Goal: Information Seeking & Learning: Learn about a topic

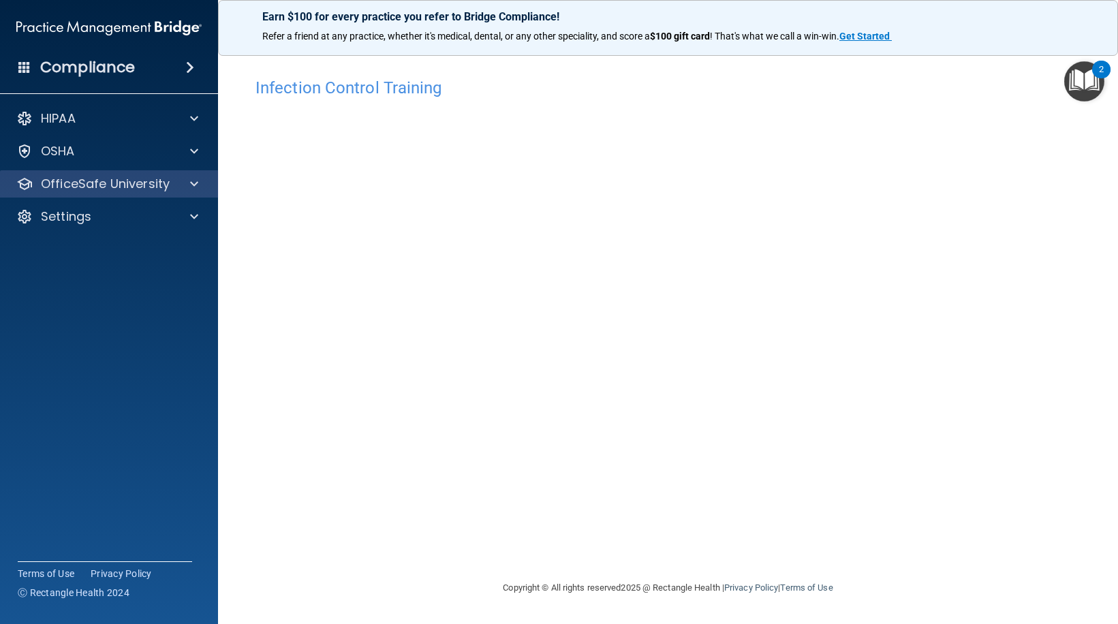
click at [194, 175] on div "OfficeSafe University" at bounding box center [109, 183] width 219 height 27
click at [195, 184] on span at bounding box center [194, 184] width 8 height 16
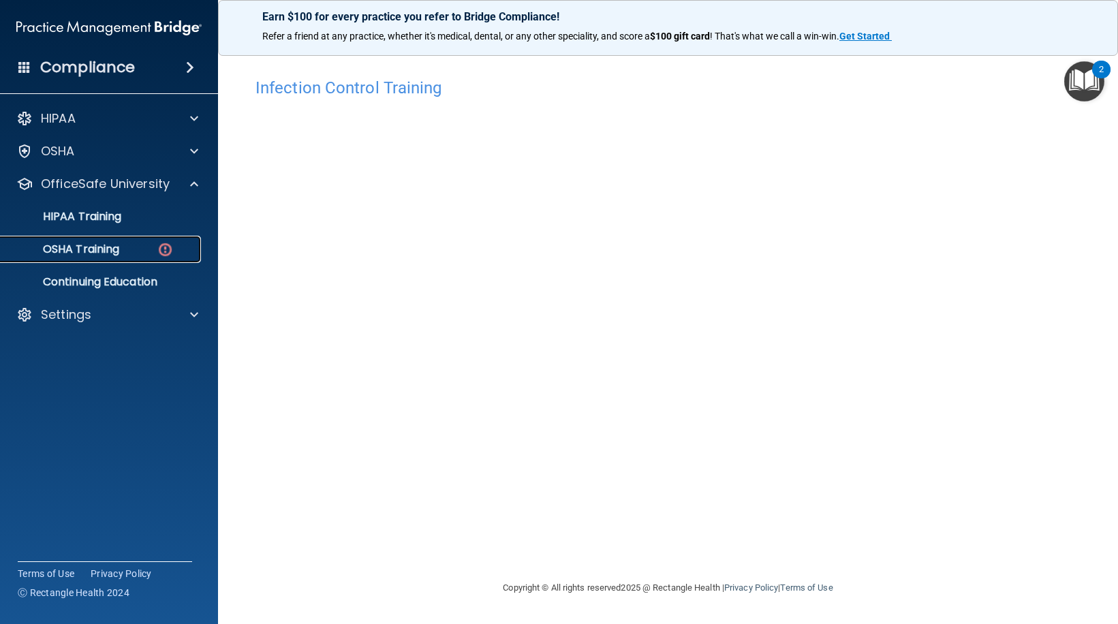
click at [117, 253] on p "OSHA Training" at bounding box center [64, 250] width 110 height 14
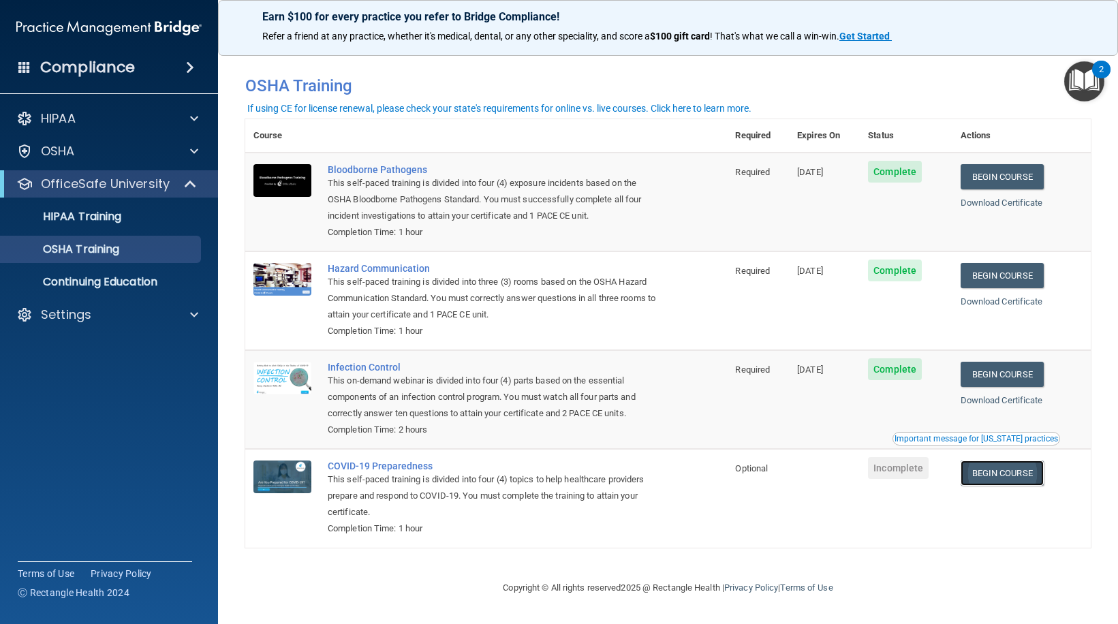
click at [1000, 471] on link "Begin Course" at bounding box center [1001, 472] width 83 height 25
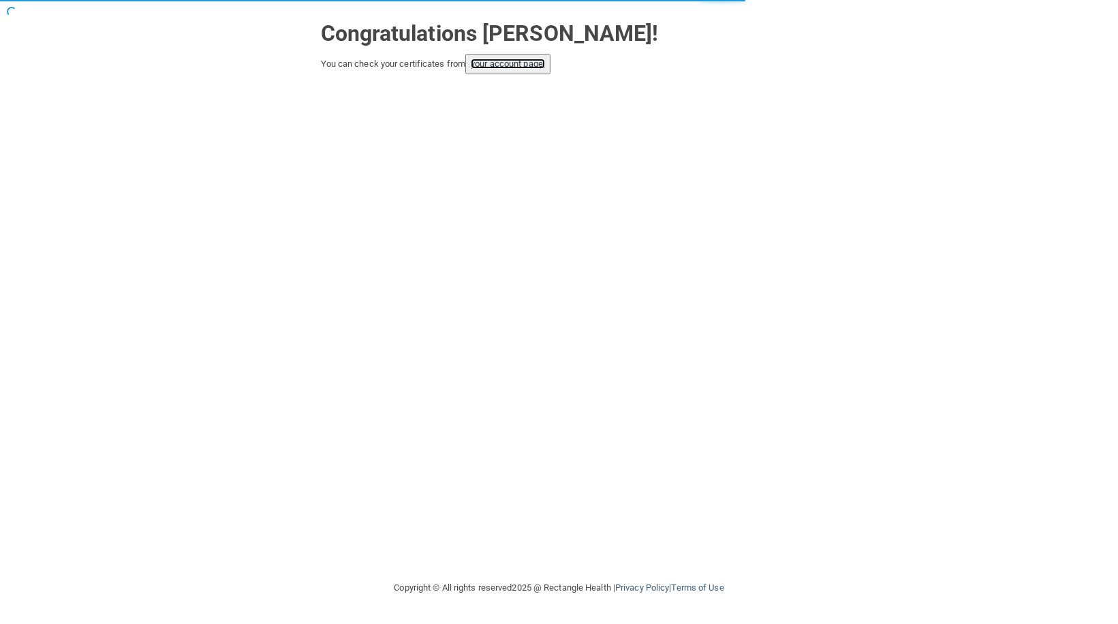
click at [505, 65] on link "your account page!" at bounding box center [508, 64] width 74 height 10
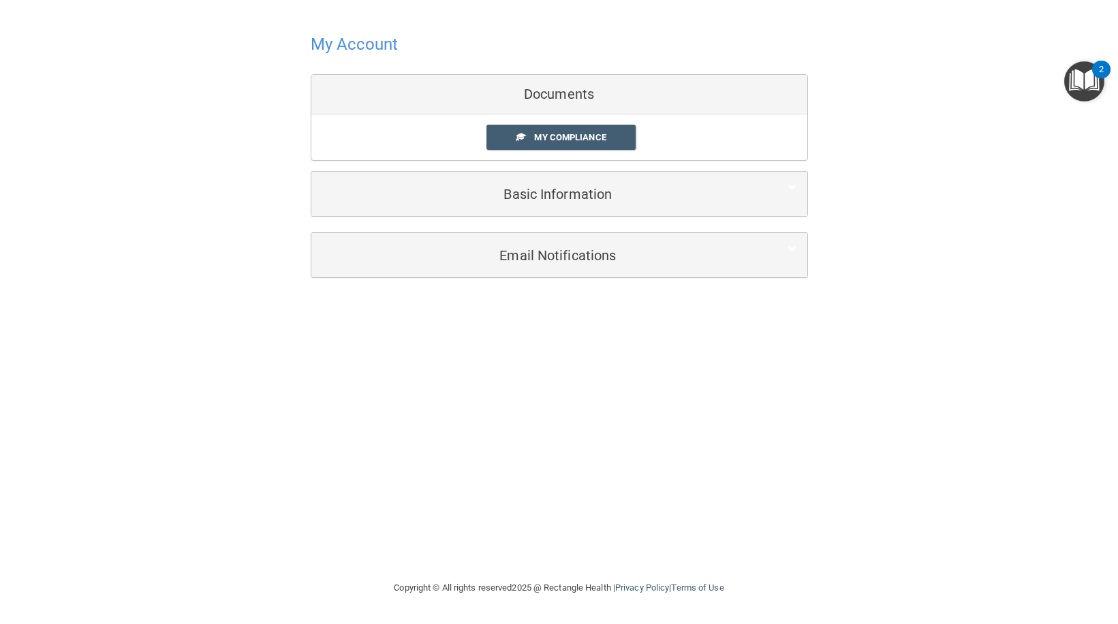
click at [364, 43] on h4 "My Account" at bounding box center [355, 44] width 88 height 18
click at [560, 139] on span "My Compliance" at bounding box center [570, 137] width 72 height 10
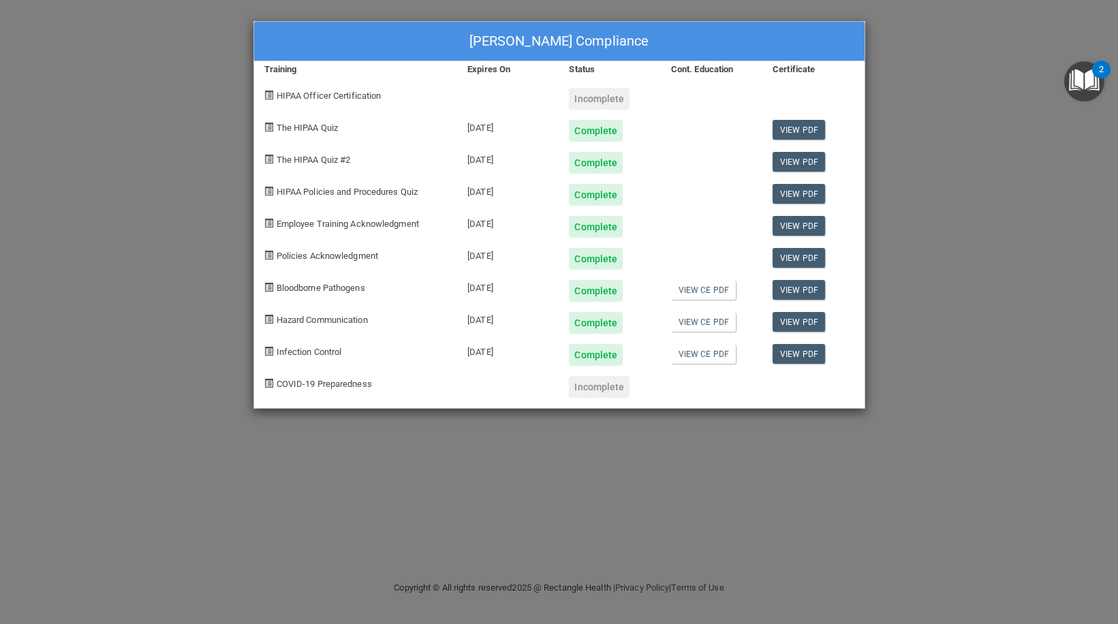
click at [816, 394] on div at bounding box center [812, 382] width 101 height 32
click at [959, 231] on div "[PERSON_NAME] Compliance Training Expires On Status Cont. Education Certificate…" at bounding box center [559, 312] width 1118 height 624
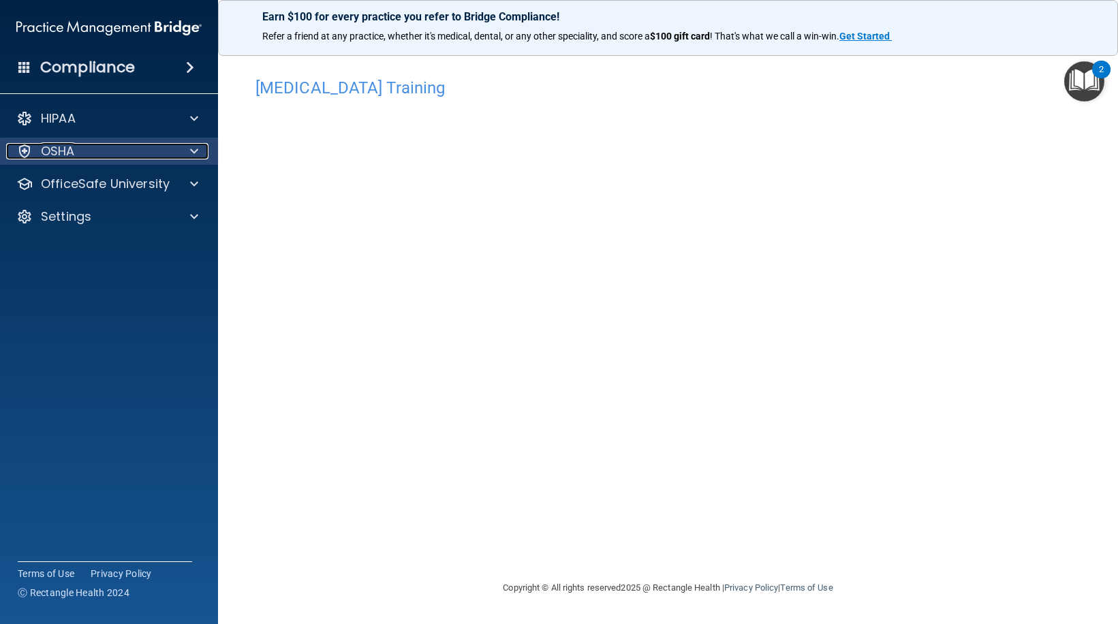
click at [105, 155] on div "OSHA" at bounding box center [90, 151] width 169 height 16
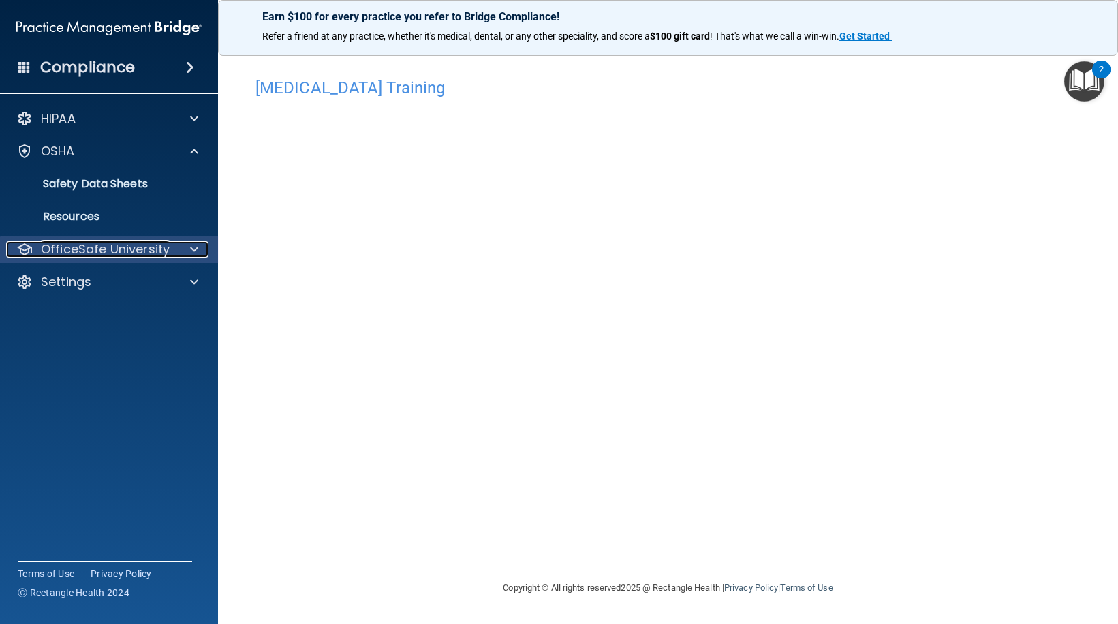
click at [142, 251] on p "OfficeSafe University" at bounding box center [105, 249] width 129 height 16
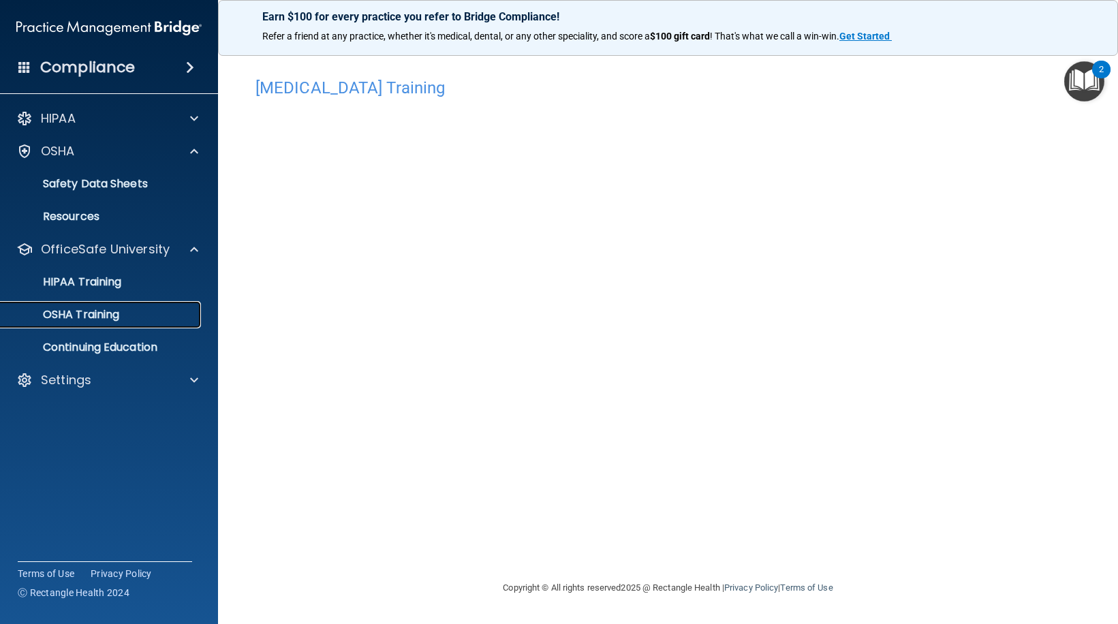
click at [130, 317] on div "OSHA Training" at bounding box center [102, 315] width 186 height 14
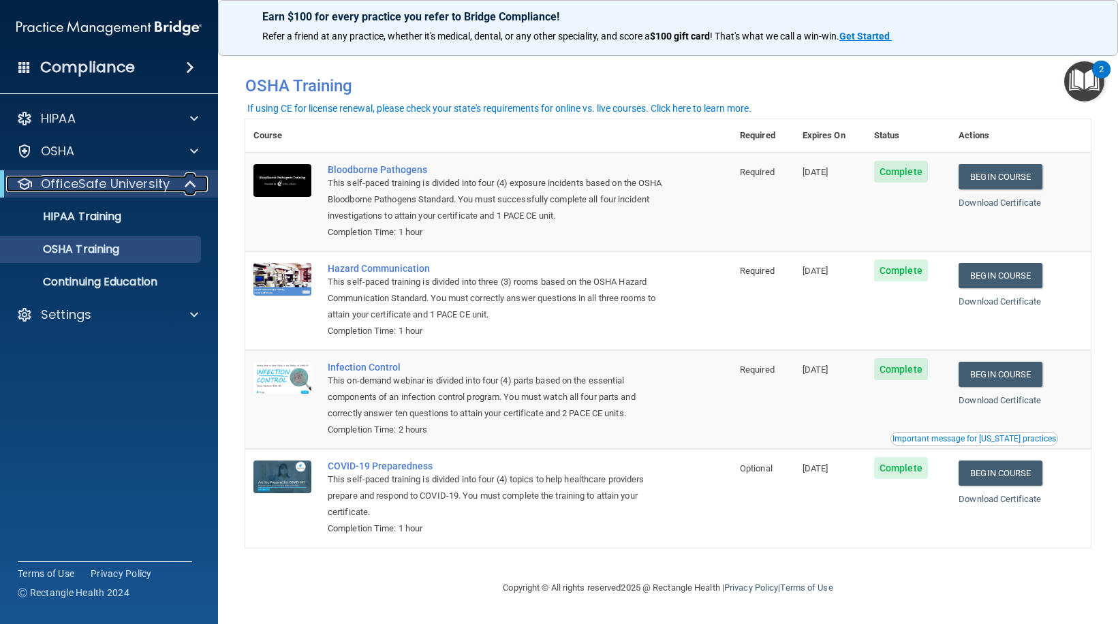
click at [140, 182] on p "OfficeSafe University" at bounding box center [105, 184] width 129 height 16
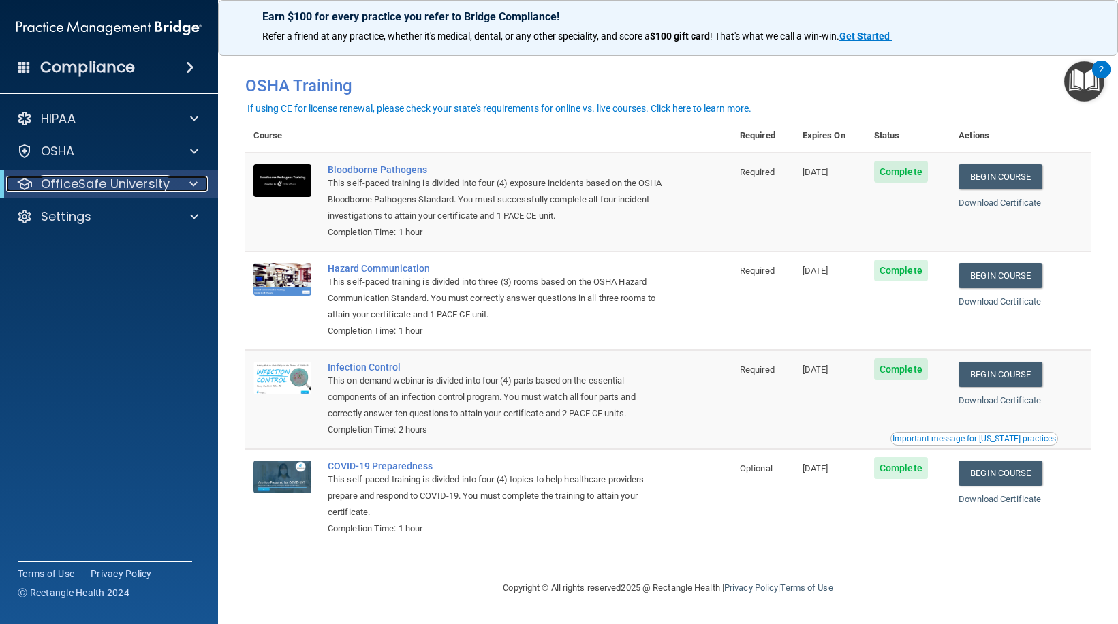
click at [185, 182] on div at bounding box center [190, 184] width 33 height 16
